Goal: Communication & Community: Answer question/provide support

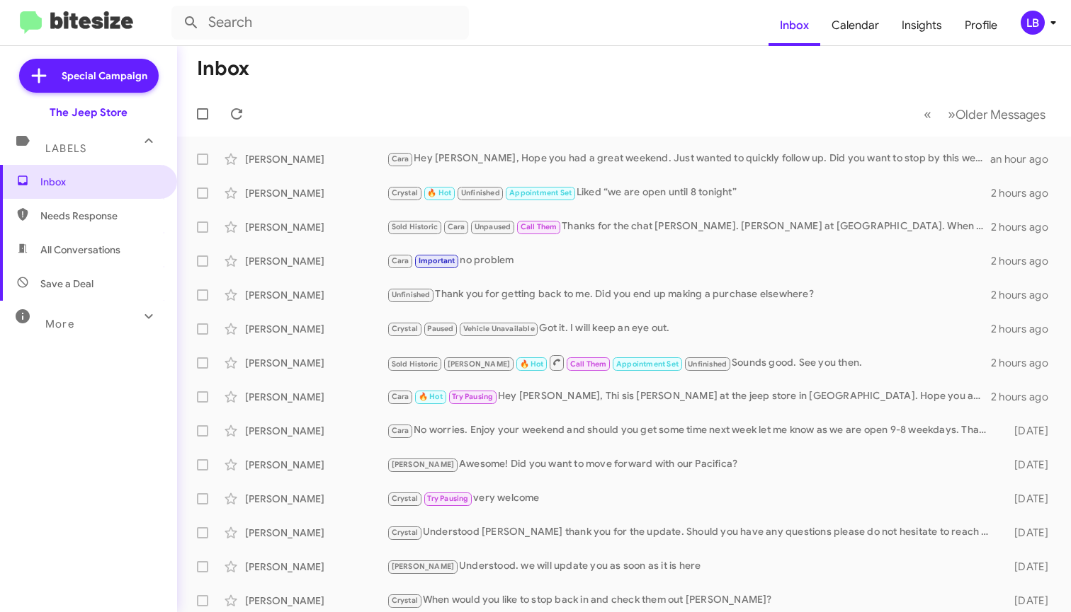
click at [334, 93] on mat-toolbar-row "« Previous » Next Older Messages" at bounding box center [624, 113] width 894 height 45
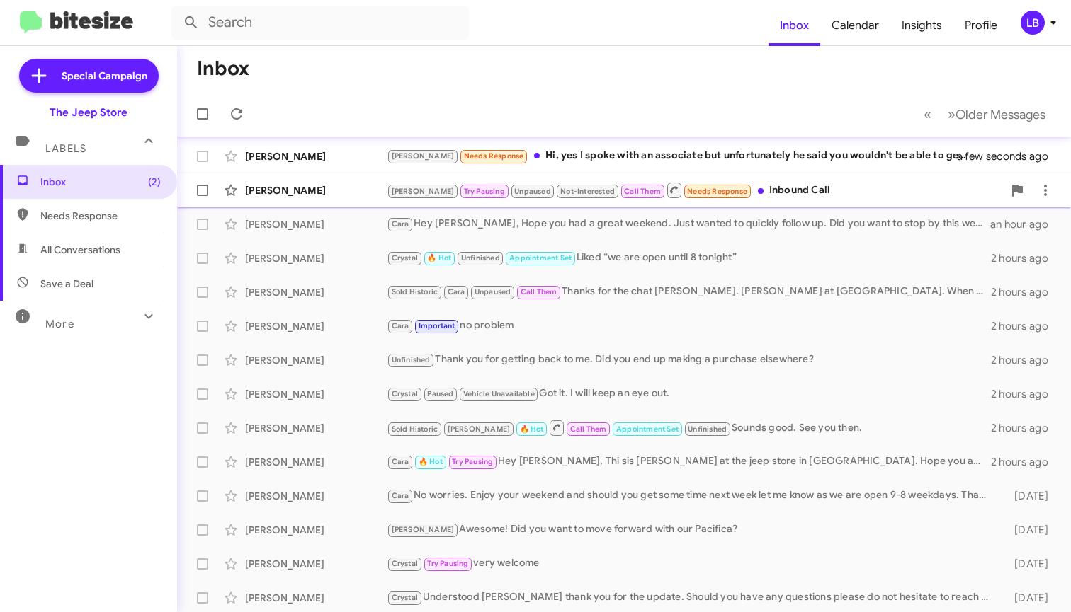
click at [346, 185] on div "[PERSON_NAME]" at bounding box center [316, 190] width 142 height 14
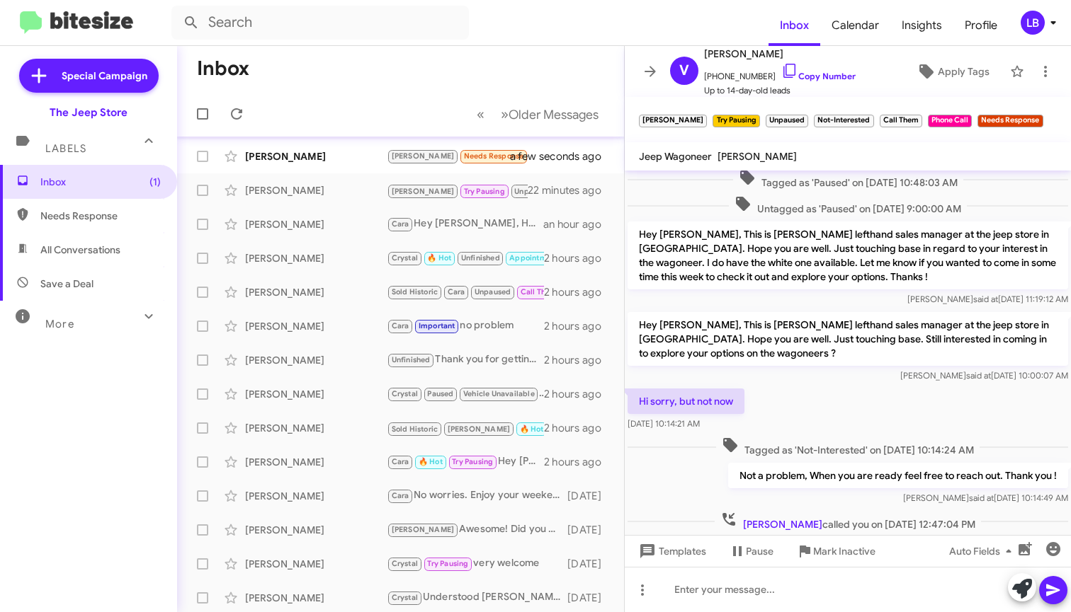
scroll to position [336, 0]
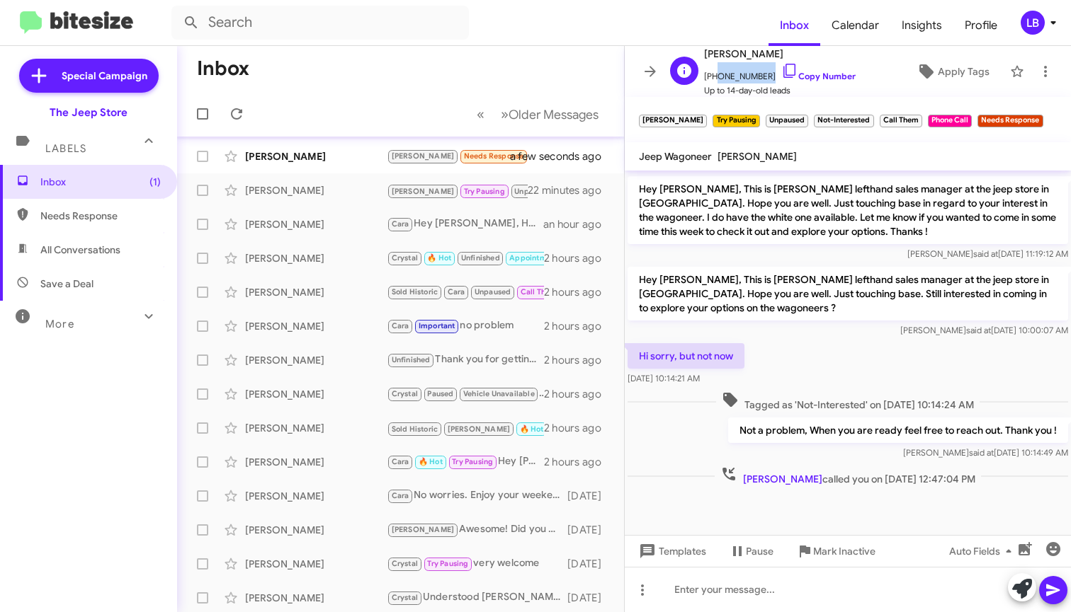
drag, startPoint x: 765, startPoint y: 76, endPoint x: 712, endPoint y: 79, distance: 53.9
click at [712, 79] on span "[PHONE_NUMBER] Copy Number" at bounding box center [780, 72] width 152 height 21
copy span "9083804192"
click at [887, 370] on div "Hi sorry, but not now [DATE] 10:14:21 AM" at bounding box center [848, 365] width 446 height 48
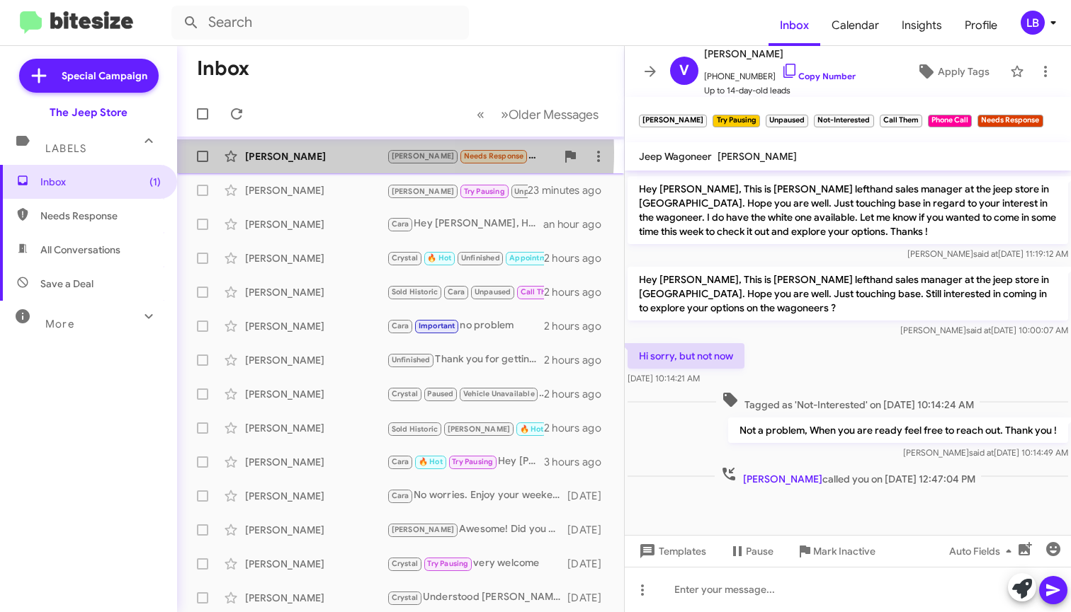
click at [264, 152] on div "[PERSON_NAME]" at bounding box center [316, 156] width 142 height 14
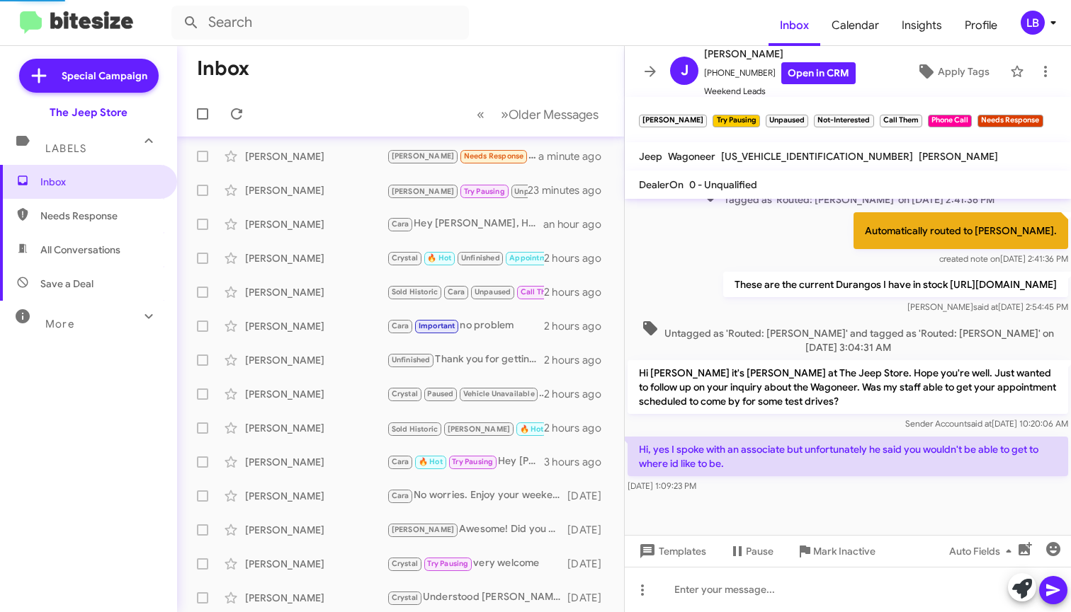
scroll to position [480, 0]
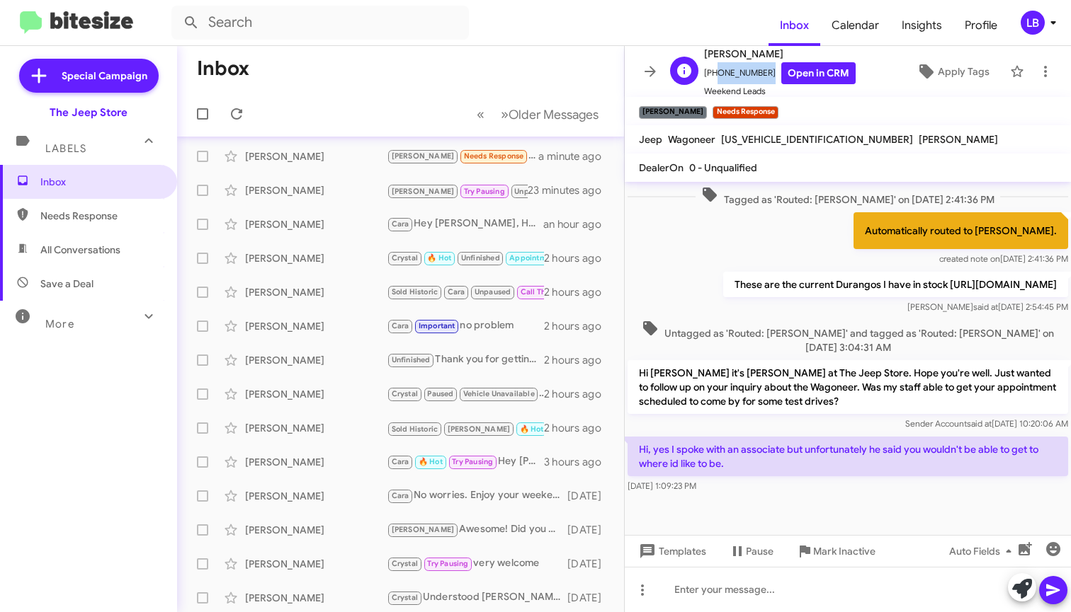
drag, startPoint x: 758, startPoint y: 71, endPoint x: 713, endPoint y: 77, distance: 45.1
click at [713, 77] on span "[PHONE_NUMBER] Open in CRM" at bounding box center [780, 73] width 152 height 22
copy span "9175259618"
drag, startPoint x: 334, startPoint y: 96, endPoint x: 297, endPoint y: 34, distance: 72.1
click at [334, 96] on mat-toolbar-row "« Previous » Next Older Messages" at bounding box center [400, 113] width 447 height 45
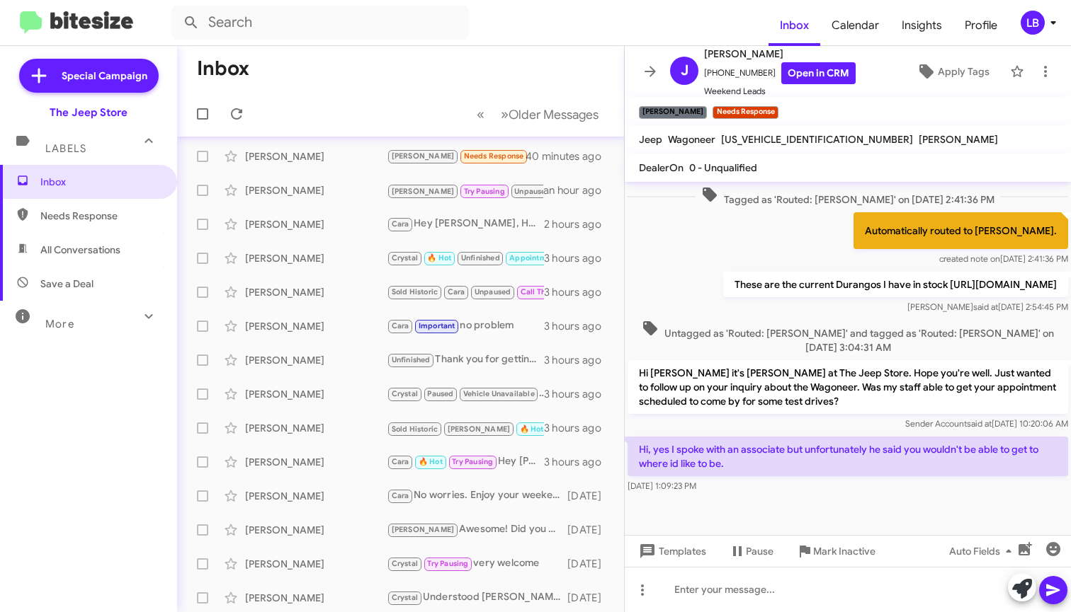
scroll to position [0, 0]
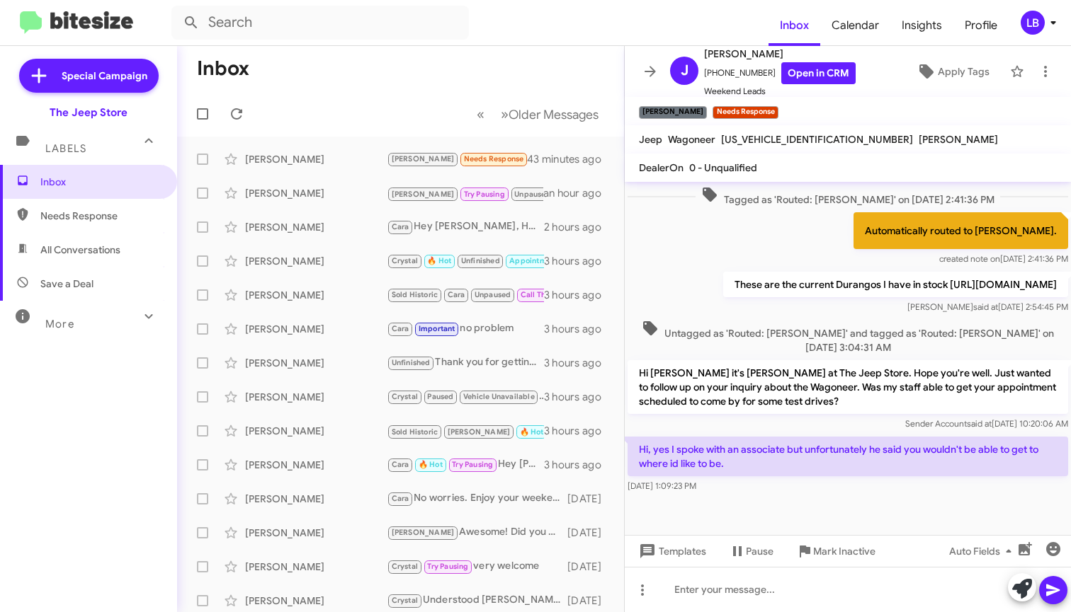
drag, startPoint x: 390, startPoint y: 71, endPoint x: 191, endPoint y: 111, distance: 203.0
click at [389, 72] on mat-toolbar-row "Inbox" at bounding box center [400, 68] width 447 height 45
click at [239, 109] on icon at bounding box center [236, 114] width 17 height 17
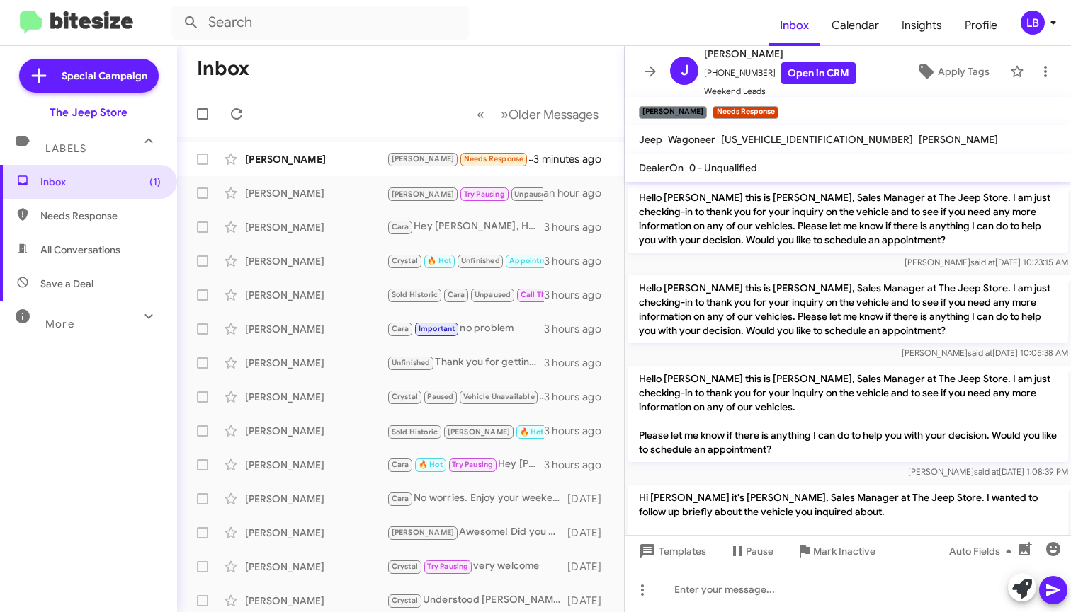
drag, startPoint x: 308, startPoint y: 120, endPoint x: 316, endPoint y: 130, distance: 13.2
click at [308, 120] on mat-toolbar-row "« Previous » Next Older Messages" at bounding box center [400, 113] width 447 height 45
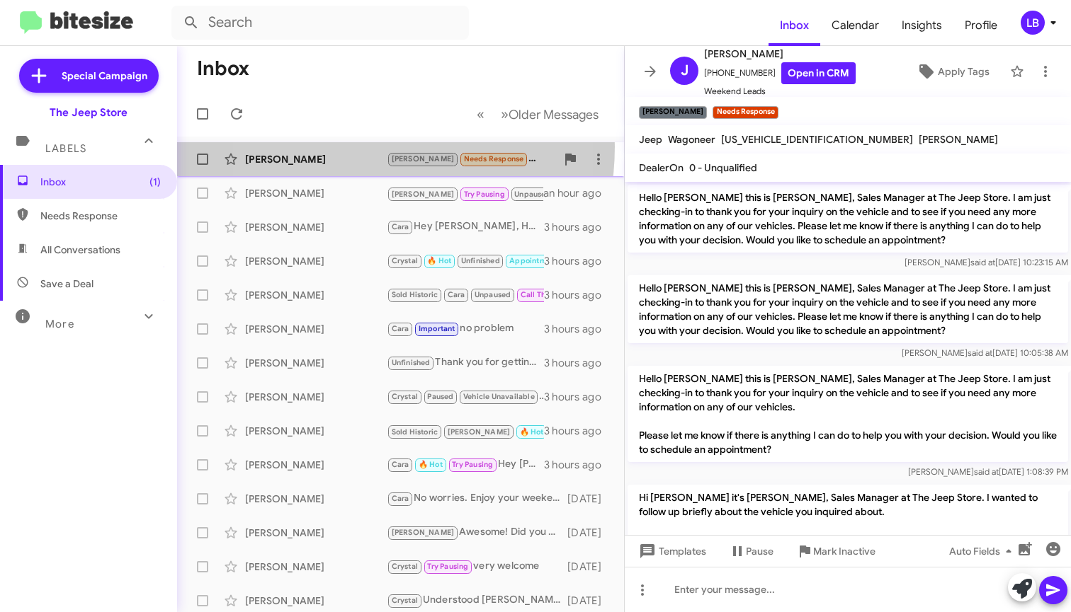
click at [334, 147] on div "[PERSON_NAME] [PERSON_NAME] Needs Response Yes I was able to get it a little lo…" at bounding box center [400, 159] width 424 height 28
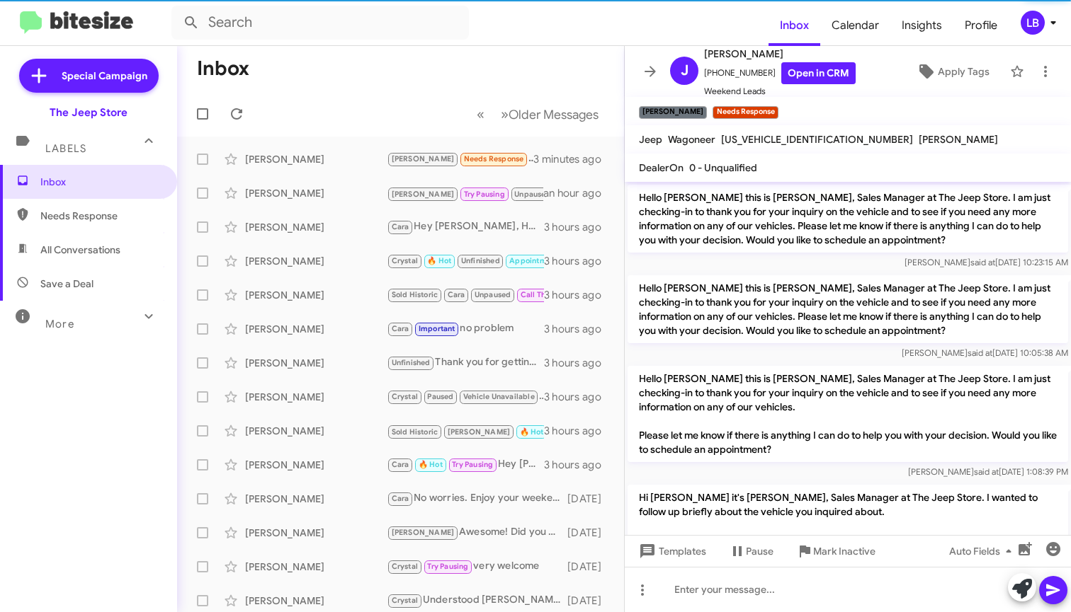
scroll to position [678, 0]
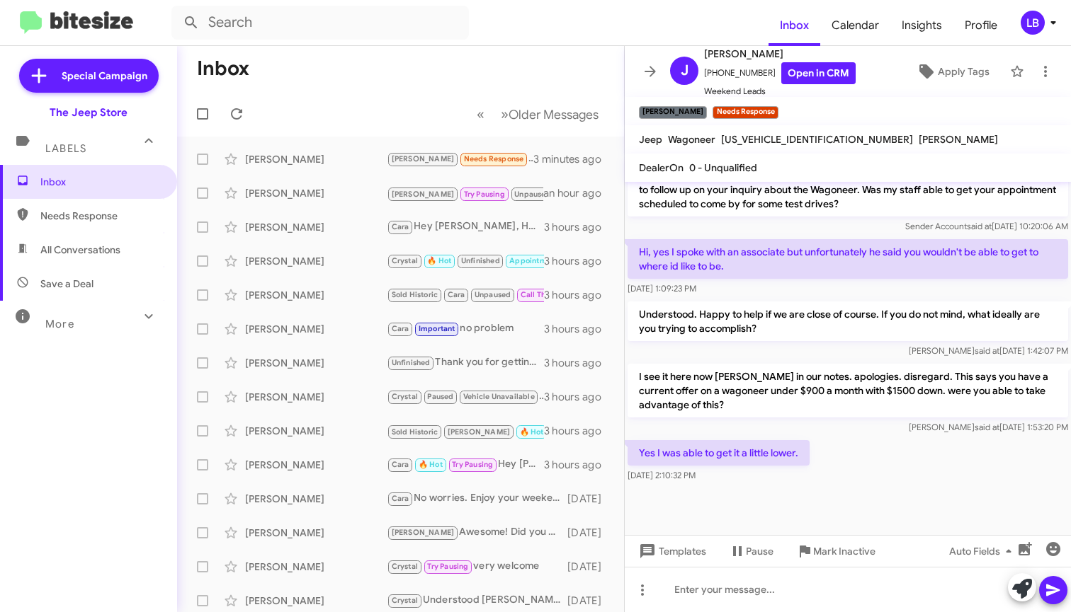
click at [762, 339] on p "Understood. Happy to help if we are close of course. If you do not mind, what i…" at bounding box center [847, 322] width 440 height 40
click at [426, 92] on mat-toolbar-row "« Previous » Next Older Messages" at bounding box center [400, 113] width 447 height 45
